Goal: Task Accomplishment & Management: Use online tool/utility

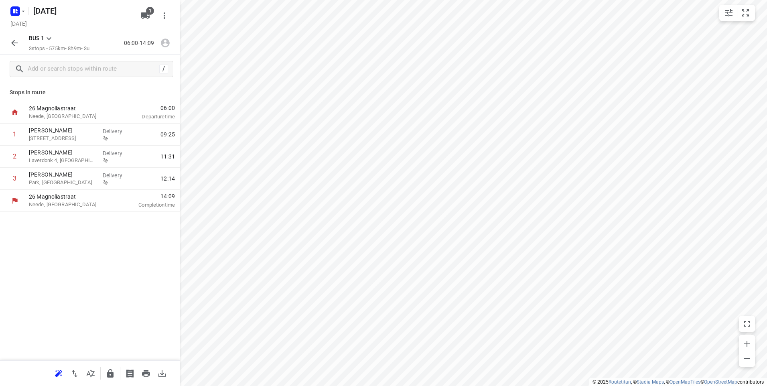
click at [12, 43] on icon "button" at bounding box center [14, 43] width 6 height 6
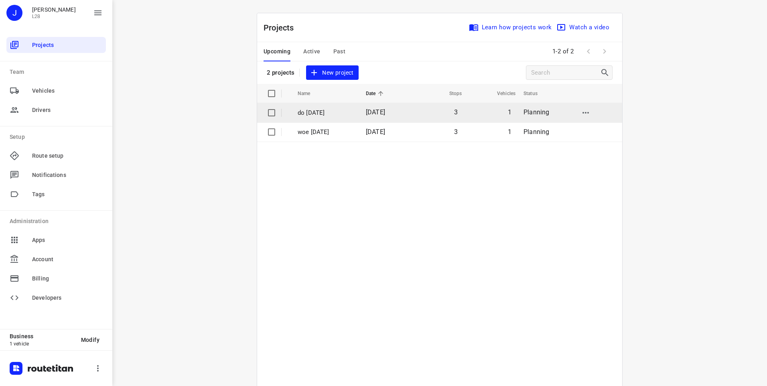
click at [269, 112] on input "checkbox" at bounding box center [272, 113] width 16 height 16
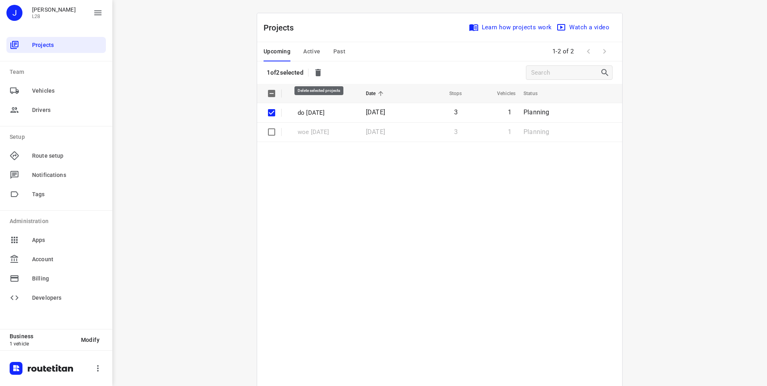
click at [318, 75] on icon "button" at bounding box center [318, 72] width 6 height 7
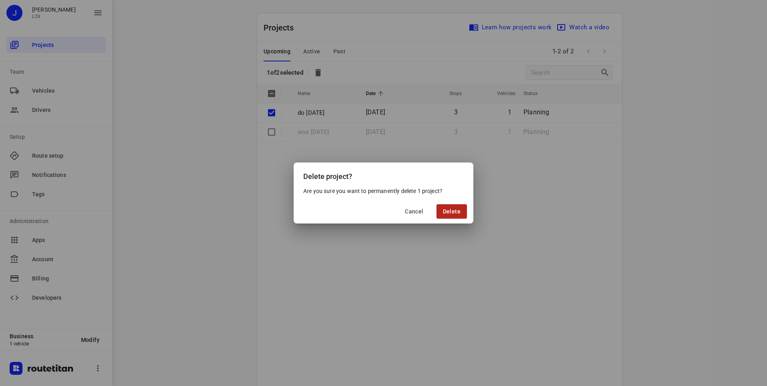
click at [451, 207] on button "Delete" at bounding box center [451, 211] width 30 height 14
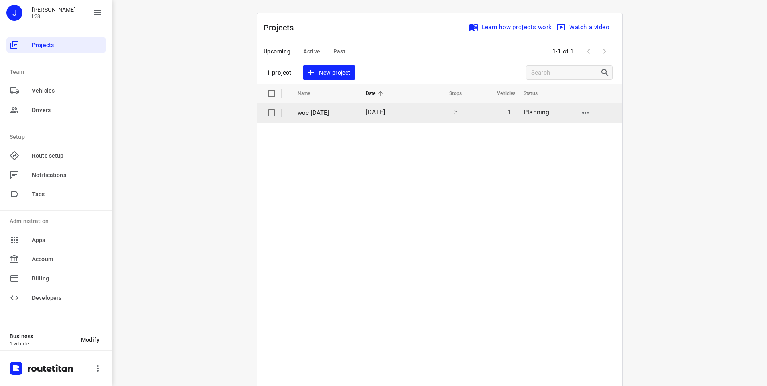
click at [319, 112] on p "woe 27-08-2025" at bounding box center [326, 112] width 56 height 9
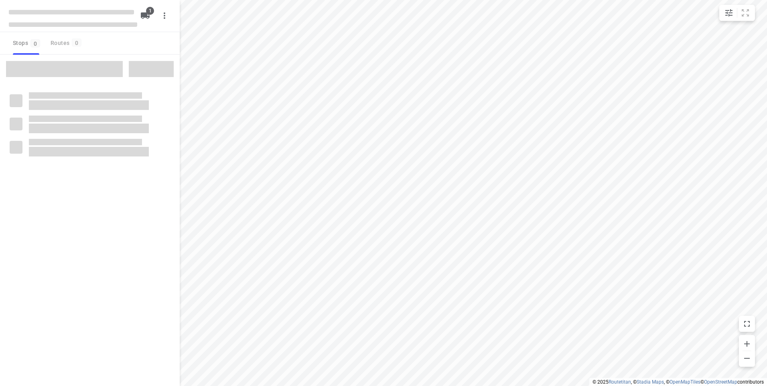
type input "distance"
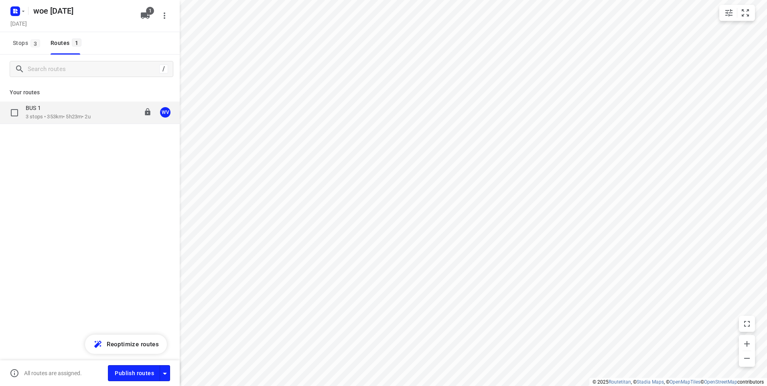
click at [72, 116] on p "3 stops • 353km • 5h23m • 2u" at bounding box center [58, 117] width 65 height 8
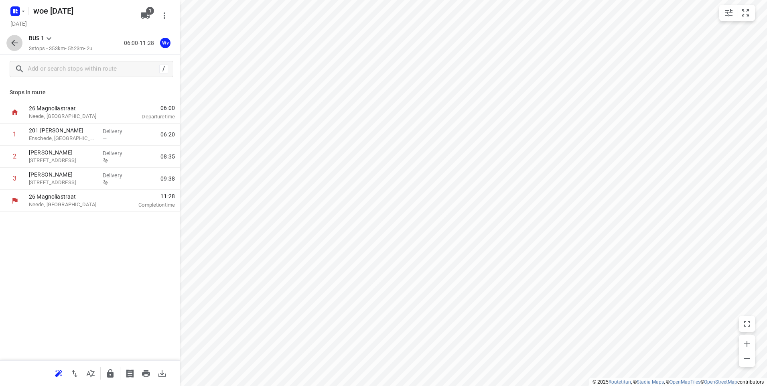
click at [13, 41] on icon "button" at bounding box center [15, 43] width 10 height 10
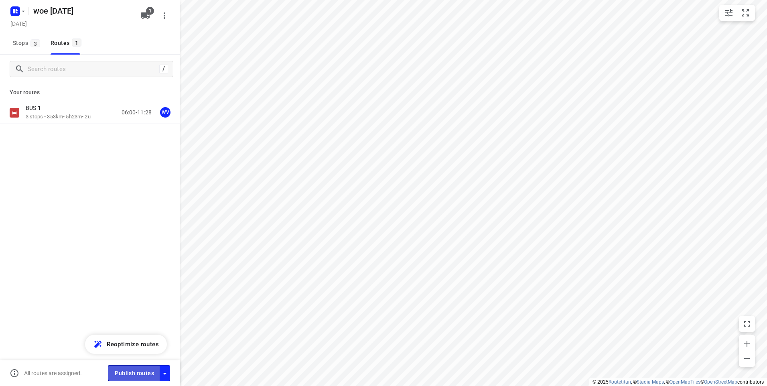
click at [123, 371] on span "Publish routes" at bounding box center [134, 373] width 39 height 10
